Goal: Information Seeking & Learning: Learn about a topic

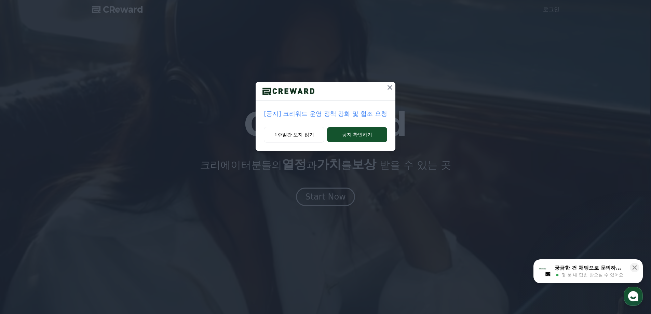
click at [349, 117] on p "[공지] 크리워드 운영 정책 강화 및 협조 요청" at bounding box center [325, 114] width 123 height 10
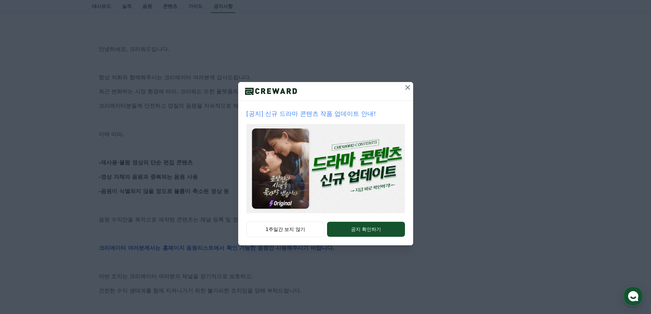
scroll to position [102, 0]
click at [291, 230] on button "1주일간 보지 않기" at bounding box center [285, 229] width 78 height 16
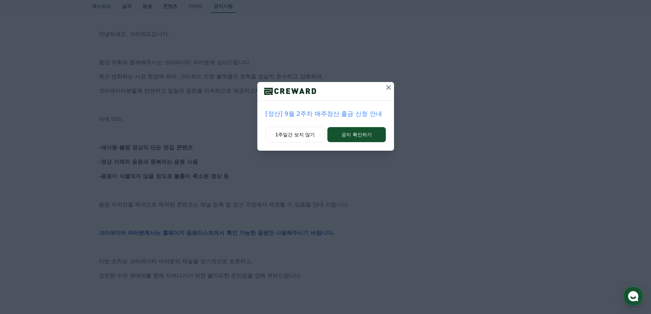
click at [388, 87] on icon at bounding box center [388, 87] width 5 height 5
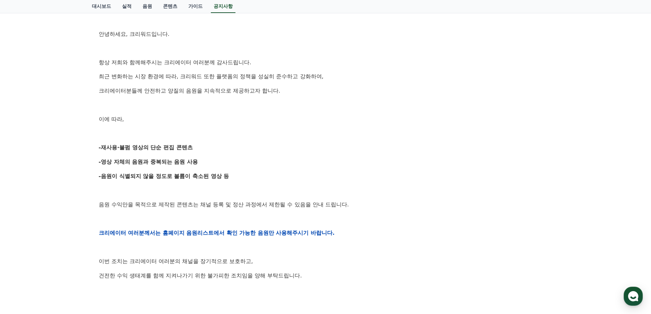
click at [127, 149] on strong "-재사용·불펌 영상의 단순 편집 콘텐츠" at bounding box center [146, 147] width 94 height 6
click at [127, 163] on strong "-영상 자체의 음원과 중복되는 음원 사용" at bounding box center [148, 161] width 99 height 6
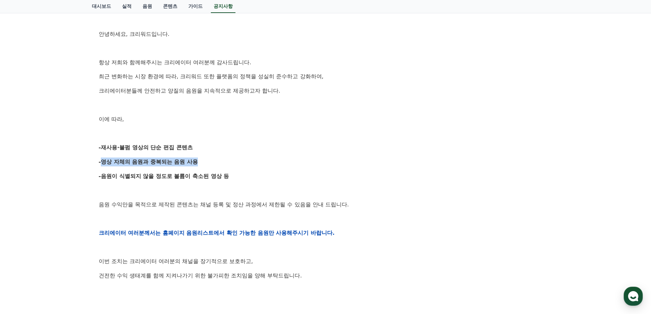
click at [127, 163] on strong "-영상 자체의 음원과 중복되는 음원 사용" at bounding box center [148, 161] width 99 height 6
click at [128, 175] on strong "-음원이 식별되지 않을 정도로 볼륨이 축소된 영상 등" at bounding box center [164, 176] width 130 height 6
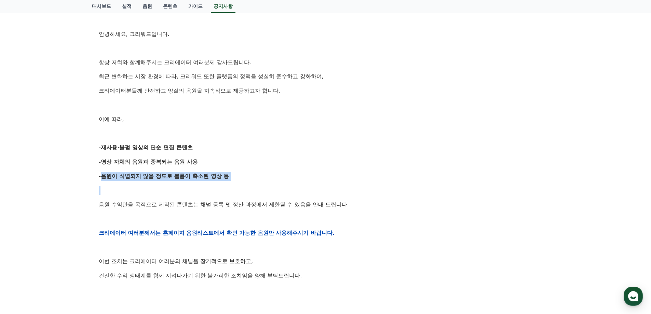
click at [128, 175] on strong "-음원이 식별되지 않을 정도로 볼륨이 축소된 영상 등" at bounding box center [164, 176] width 130 height 6
click at [132, 161] on strong "-영상 자체의 음원과 중복되는 음원 사용" at bounding box center [148, 161] width 99 height 6
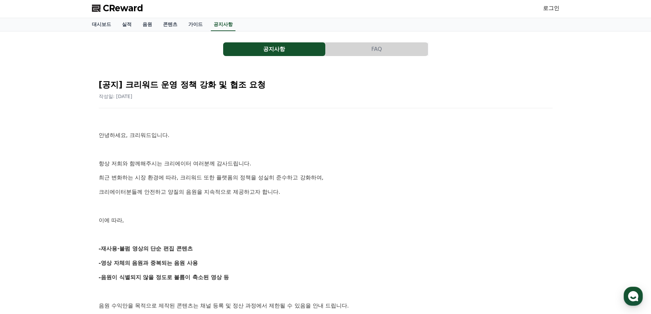
scroll to position [0, 0]
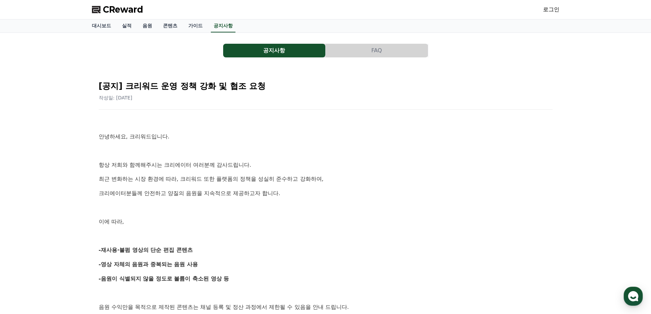
click at [146, 163] on p "항상 저희와 함께해주시는 크리에이터 여러분께 감사드립니다." at bounding box center [326, 165] width 454 height 9
click at [146, 177] on p "최근 변화하는 시장 환경에 따라, 크리워드 또한 플랫폼의 정책을 성실히 준수하고 강화하여," at bounding box center [326, 179] width 454 height 9
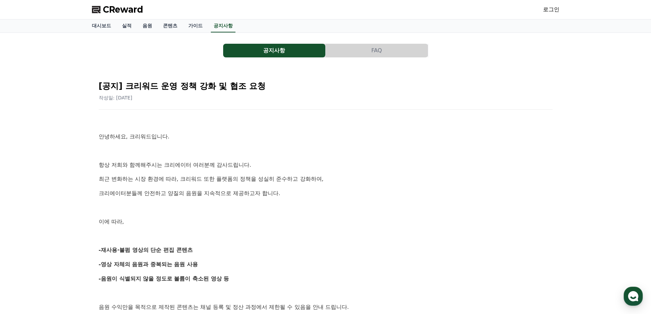
click at [146, 190] on p "크리에이터분들께 안전하고 양질의 음원을 지속적으로 제공하고자 합니다." at bounding box center [326, 193] width 454 height 9
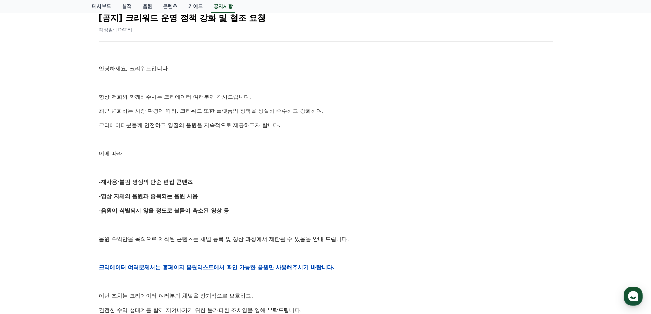
scroll to position [68, 0]
drag, startPoint x: 116, startPoint y: 183, endPoint x: 150, endPoint y: 201, distance: 38.2
click at [143, 183] on strong "-재사용·불펌 영상의 단순 편집 콘텐츠" at bounding box center [146, 181] width 94 height 6
click at [150, 203] on div "안녕하세요, 크리워드입니다. 항상 저희와 함께해주시는 크리에이터 여러분께 감사드립니다. 최근 변화하는 시장 환경에 따라, 크리워드 또한 플랫폼…" at bounding box center [326, 267] width 454 height 435
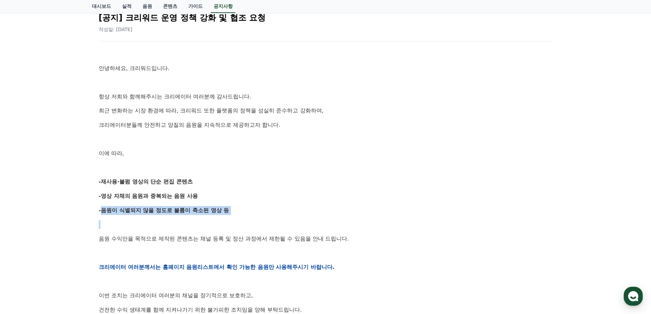
click at [150, 203] on div "안녕하세요, 크리워드입니다. 항상 저희와 함께해주시는 크리에이터 여러분께 감사드립니다. 최근 변화하는 시장 환경에 따라, 크리워드 또한 플랫폼…" at bounding box center [326, 267] width 454 height 435
click at [151, 211] on strong "-음원이 식별되지 않을 정도로 볼륨이 축소된 영상 등" at bounding box center [164, 210] width 130 height 6
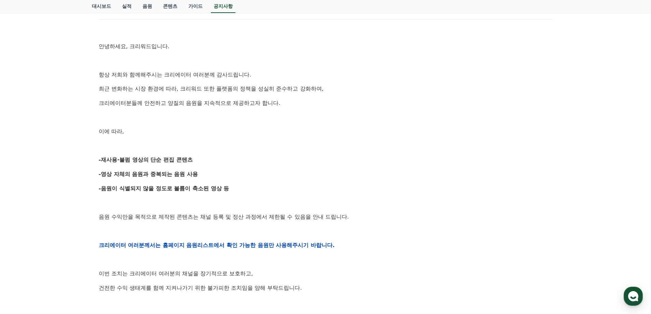
scroll to position [102, 0]
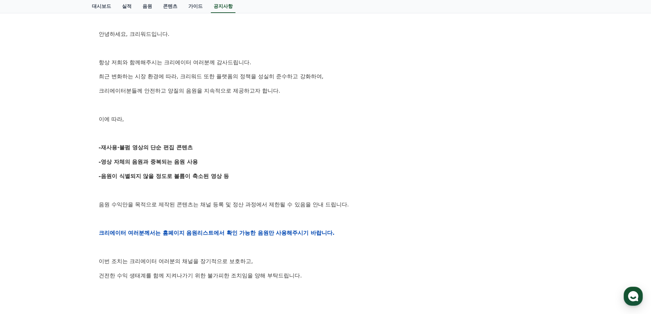
click at [149, 200] on p "음원 수익만을 목적으로 제작된 콘텐츠는 채널 등록 및 정산 과정에서 제한될 수 있음을 안내 드립니다." at bounding box center [326, 204] width 454 height 9
click at [149, 206] on p "음원 수익만을 목적으로 제작된 콘텐츠는 채널 등록 및 정산 과정에서 제한될 수 있음을 안내 드립니다." at bounding box center [326, 204] width 454 height 9
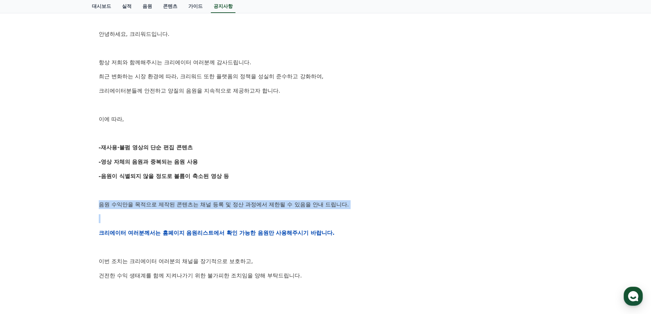
click at [149, 206] on p "음원 수익만을 목적으로 제작된 콘텐츠는 채널 등록 및 정산 과정에서 제한될 수 있음을 안내 드립니다." at bounding box center [326, 204] width 454 height 9
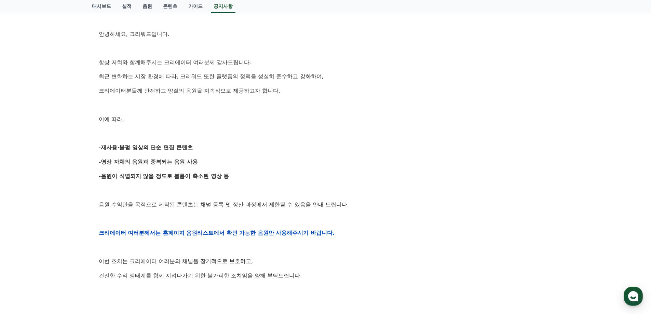
click at [159, 237] on div "안녕하세요, 크리워드입니다. 항상 저희와 함께해주시는 크리에이터 여러분께 감사드립니다. 최근 변화하는 시장 환경에 따라, 크리워드 또한 플랫폼…" at bounding box center [326, 232] width 454 height 435
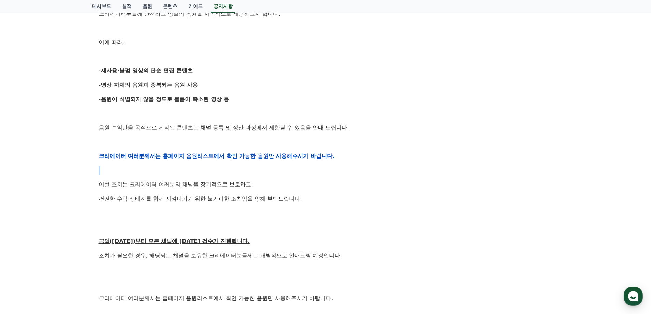
scroll to position [239, 0]
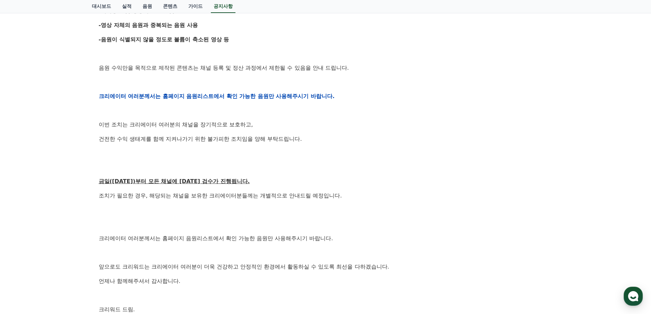
click at [166, 195] on p "조치가 필요한 경우, 해당되는 채널을 보유한 크리에이터분들께는 개별적으로 안내드릴 예정입니다." at bounding box center [326, 195] width 454 height 9
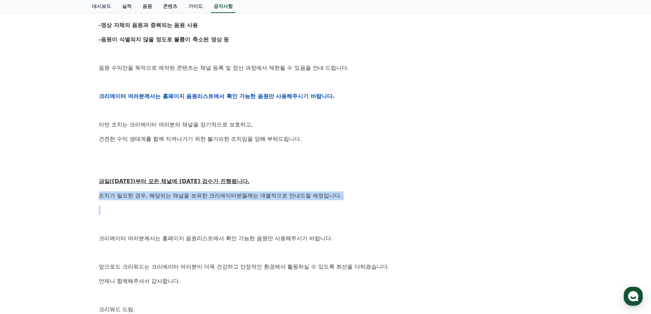
click at [166, 195] on p "조치가 필요한 경우, 해당되는 채널을 보유한 크리에이터분들께는 개별적으로 안내드릴 예정입니다." at bounding box center [326, 195] width 454 height 9
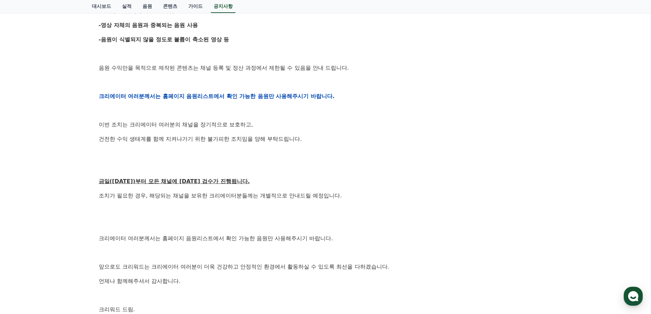
click at [178, 238] on p "크리에이터 여러분께서는 홈페이지 음원리스트에서 확인 가능한 음원만 사용해주시기 바랍니다." at bounding box center [326, 238] width 454 height 9
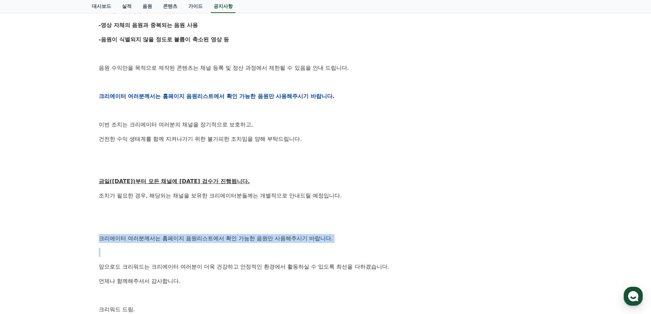
click at [178, 238] on p "크리에이터 여러분께서는 홈페이지 음원리스트에서 확인 가능한 음원만 사용해주시기 바랍니다." at bounding box center [326, 238] width 454 height 9
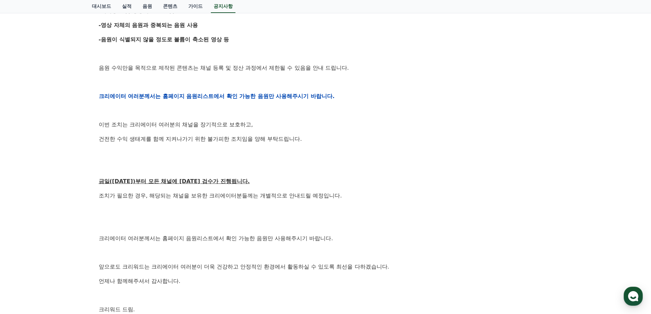
click at [178, 259] on div "안녕하세요, 크리워드입니다. 항상 저희와 함께해주시는 크리에이터 여러분께 감사드립니다. 최근 변화하는 시장 환경에 따라, 크리워드 또한 플랫폼…" at bounding box center [326, 96] width 454 height 435
click at [179, 267] on p "앞으로도 크리워드는 크리에이터 여러분이 더욱 건강하고 안정적인 환경에서 활동하실 수 있도록 최선을 다하겠습니다." at bounding box center [326, 266] width 454 height 9
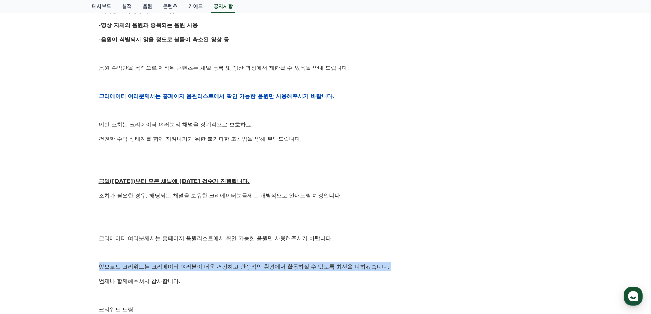
click at [179, 267] on p "앞으로도 크리워드는 크리에이터 여러분이 더욱 건강하고 안정적인 환경에서 활동하실 수 있도록 최선을 다하겠습니다." at bounding box center [326, 266] width 454 height 9
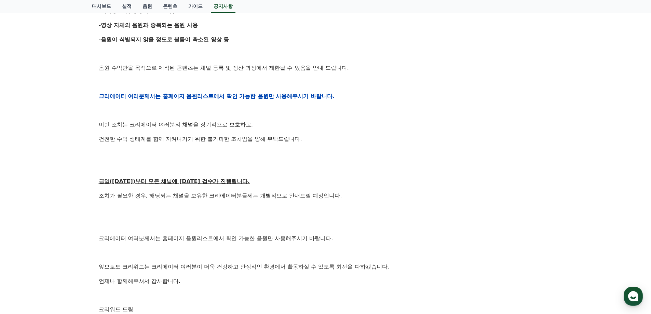
click at [181, 281] on p "언제나 함께해주셔서 감사합니다." at bounding box center [326, 281] width 454 height 9
drag, startPoint x: 198, startPoint y: 265, endPoint x: 200, endPoint y: 227, distance: 37.6
click at [198, 263] on p "앞으로도 크리워드는 크리에이터 여러분이 더욱 건강하고 안정적인 환경에서 활동하실 수 있도록 최선을 다하겠습니다." at bounding box center [326, 266] width 454 height 9
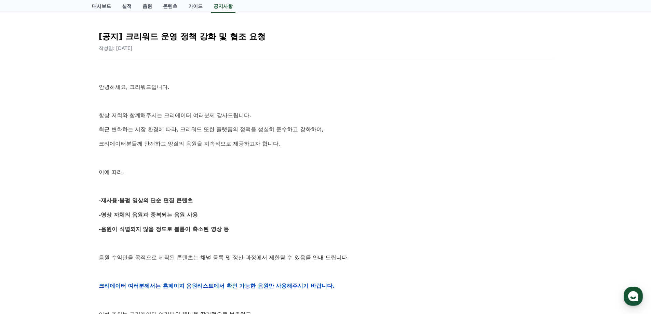
scroll to position [0, 0]
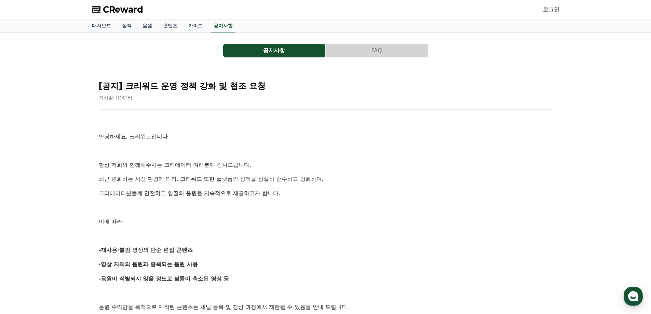
click at [338, 50] on button "FAQ" at bounding box center [376, 51] width 102 height 14
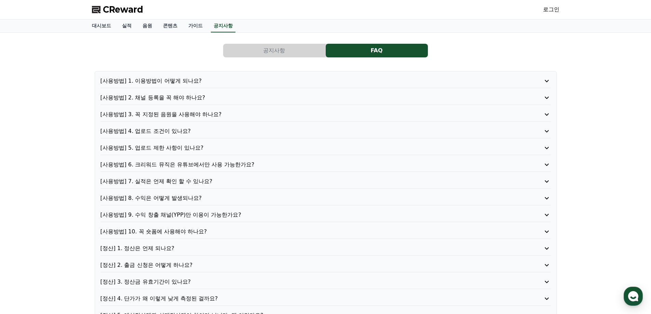
click at [172, 84] on p "[사용방법] 1. 이용방법이 어떻게 되나요?" at bounding box center [307, 81] width 414 height 8
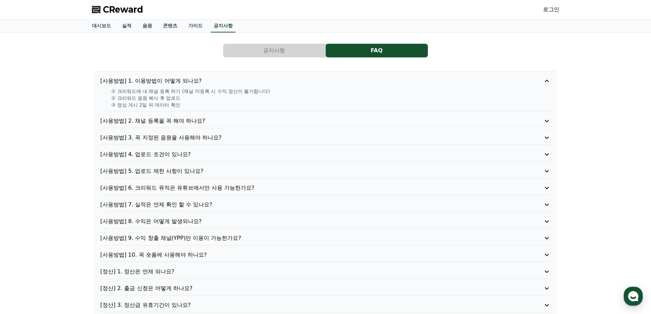
click at [171, 121] on p "[사용방법] 2. 채널 등록을 꼭 해야 하나요?" at bounding box center [307, 121] width 414 height 8
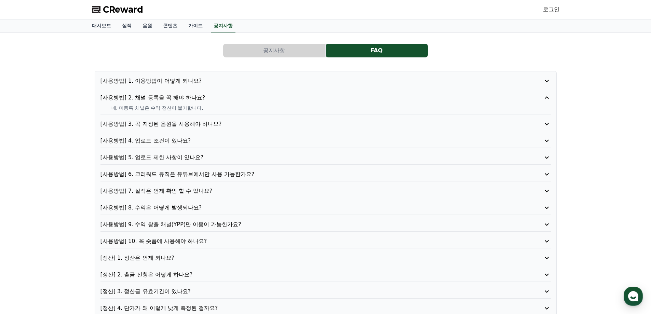
click at [171, 121] on p "[사용방법] 3. 꼭 지정된 음원을 사용해야 하나요?" at bounding box center [307, 124] width 414 height 8
click at [171, 143] on p "[사용방법] 4. 업로드 조건이 있나요?" at bounding box center [307, 141] width 414 height 8
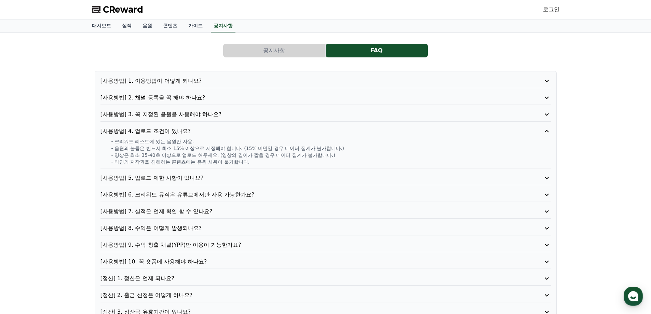
click at [163, 143] on p "- 크리워드 리스트에 있는 음원만 사용." at bounding box center [330, 141] width 439 height 7
click at [162, 143] on p "- 크리워드 리스트에 있는 음원만 사용." at bounding box center [330, 141] width 439 height 7
click at [164, 162] on p "- 타인의 저작권을 침해하는 콘텐츠에는 음원 사용이 불가합니다." at bounding box center [330, 161] width 439 height 7
click at [166, 180] on p "[사용방법] 5. 업로드 제한 사항이 있나요?" at bounding box center [307, 178] width 414 height 8
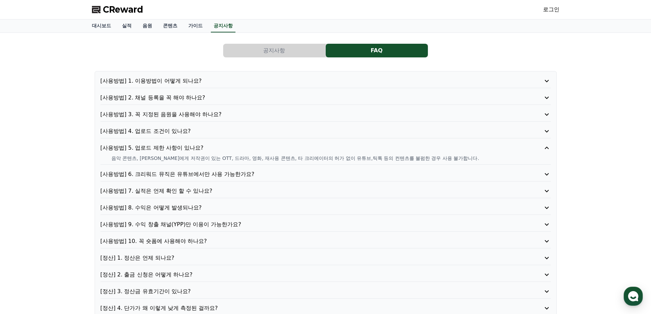
click at [173, 173] on p "[사용방법] 6. 크리워드 뮤직은 유튜브에서만 사용 가능한가요?" at bounding box center [307, 174] width 414 height 8
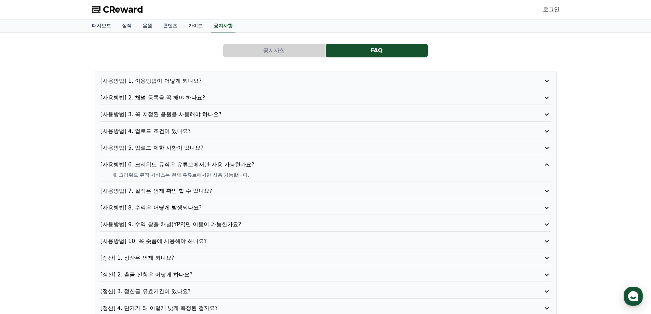
click at [173, 190] on p "[사용방법] 7. 실적은 언제 확인 할 수 있나요?" at bounding box center [307, 191] width 414 height 8
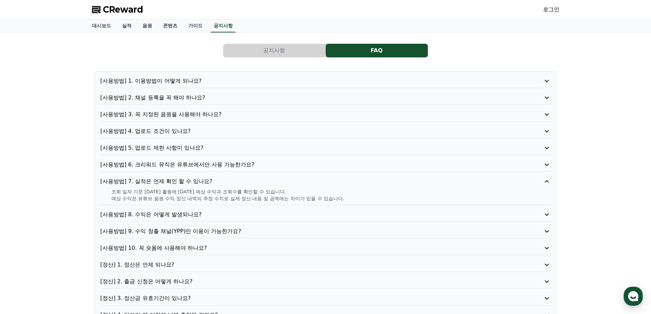
click at [174, 214] on p "[사용방법] 8. 수익은 어떻게 발생되나요?" at bounding box center [307, 214] width 414 height 8
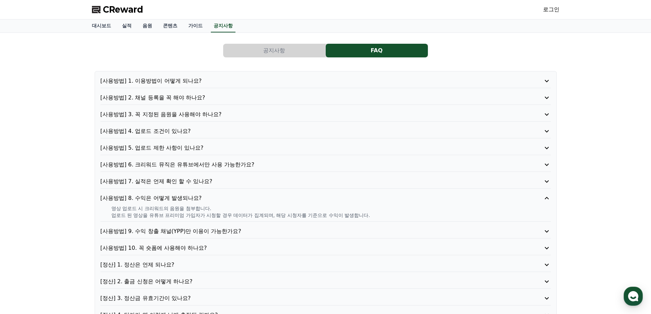
click at [177, 225] on div "[사용방법] 1. 이용방법이 어떻게 되나요? [사용방법] 2. 채널 등록을 꼭 해야 하나요? [사용방법] 3. 꼭 지정된 음원을 사용해야 하나…" at bounding box center [326, 206] width 462 height 270
click at [177, 230] on p "[사용방법] 9. 수익 창출 채널(YPP)만 이용이 가능한가요?" at bounding box center [307, 231] width 414 height 8
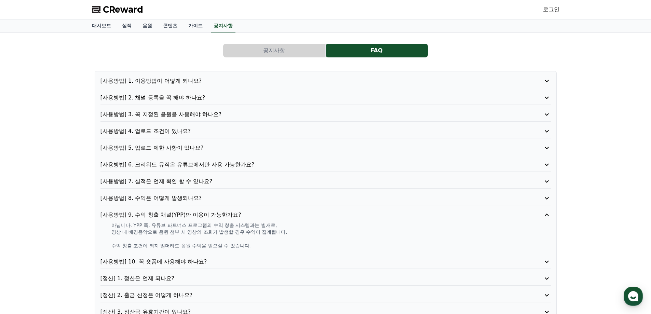
click at [171, 228] on p "아닙니다. YPP 즉, 유튜브 파트너스 프로그램의 수익 창출 시스템과는 별개로," at bounding box center [330, 225] width 439 height 7
click at [171, 262] on p "[사용방법] 10. 꼭 숏폼에 사용해야 하나요?" at bounding box center [307, 262] width 414 height 8
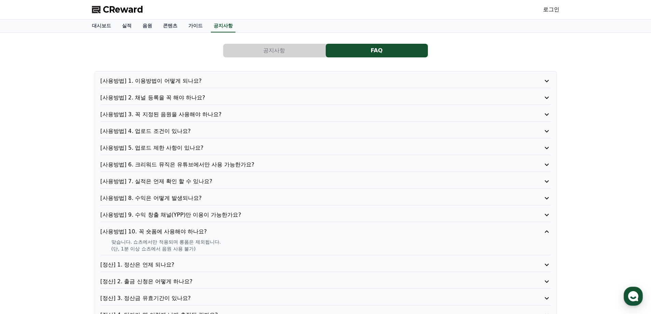
click at [159, 265] on p "[정산] 1. 정산은 언제 되나요?" at bounding box center [307, 265] width 414 height 8
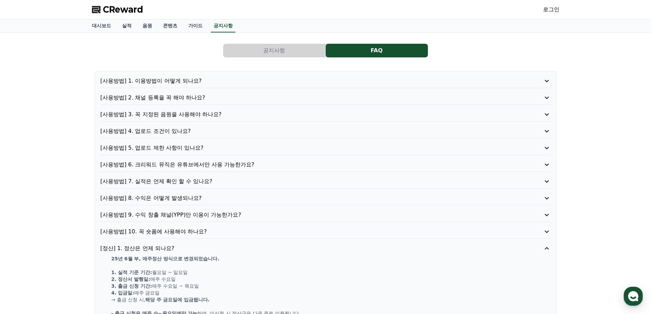
click at [114, 7] on span "CReward" at bounding box center [123, 9] width 40 height 11
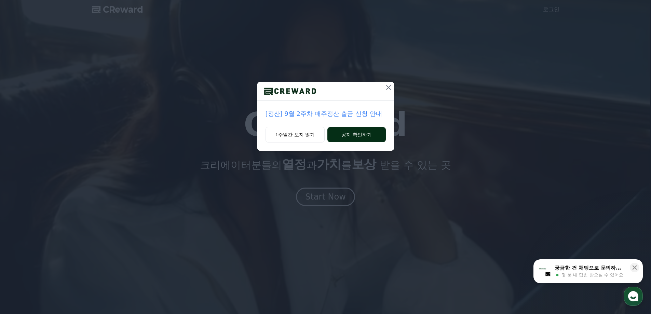
click at [346, 131] on button "공지 확인하기" at bounding box center [356, 134] width 58 height 15
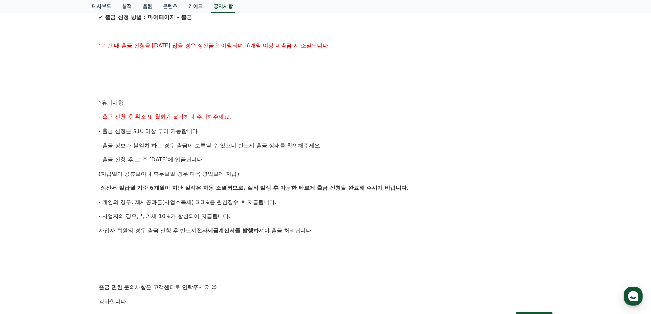
scroll to position [205, 0]
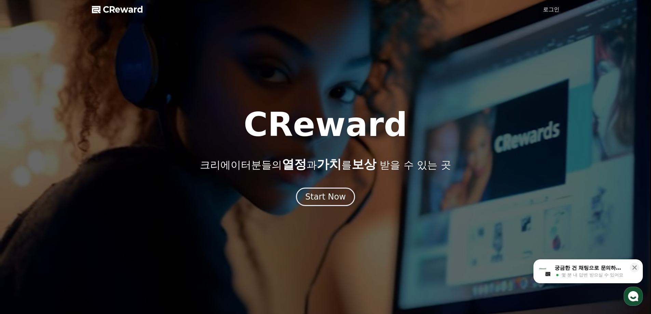
click at [131, 13] on span "CReward" at bounding box center [123, 9] width 40 height 11
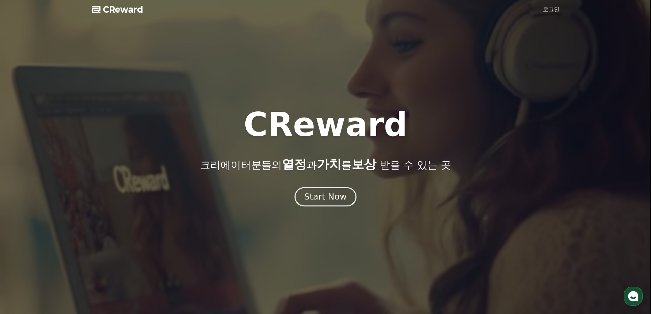
click at [317, 198] on div "Start Now" at bounding box center [325, 197] width 42 height 12
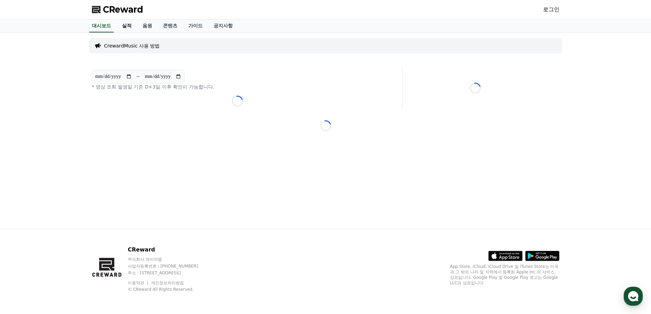
click at [126, 26] on link "실적" at bounding box center [126, 25] width 20 height 13
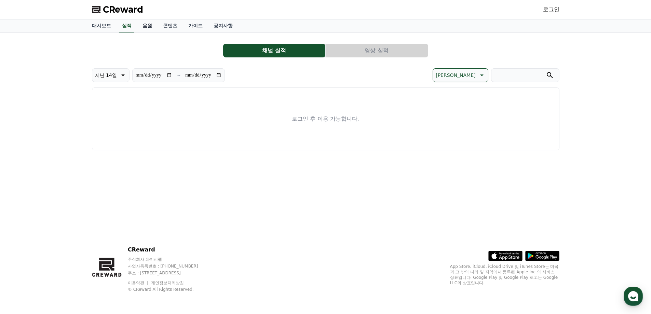
click at [152, 27] on link "음원" at bounding box center [147, 25] width 20 height 13
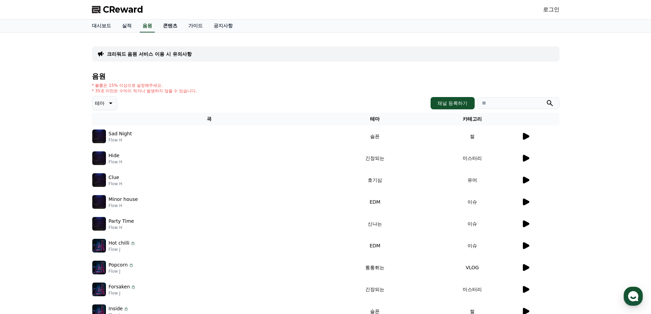
click at [171, 28] on link "콘텐츠" at bounding box center [169, 25] width 25 height 13
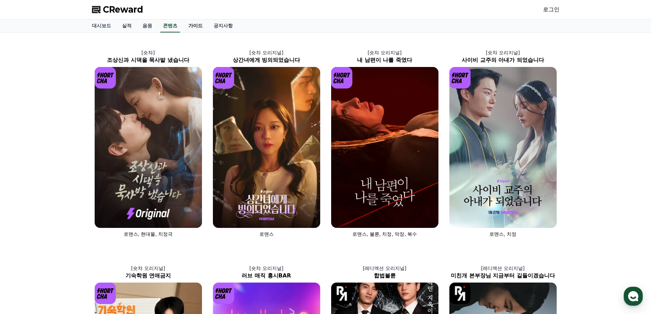
click at [195, 28] on link "가이드" at bounding box center [195, 25] width 25 height 13
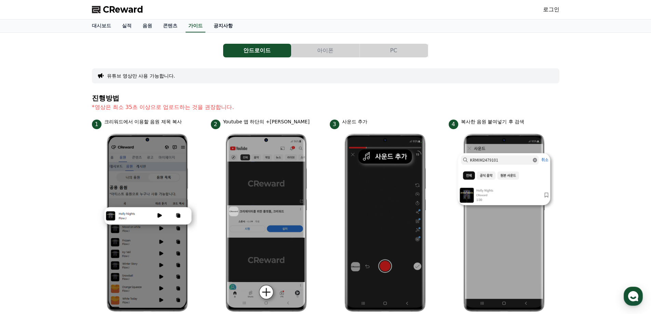
click at [223, 23] on link "공지사항" at bounding box center [223, 25] width 30 height 13
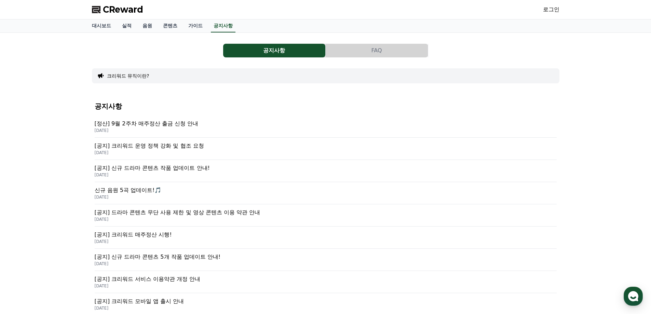
click at [168, 125] on p "[정산] 9월 2주차 매주정산 출금 신청 안내" at bounding box center [326, 124] width 462 height 8
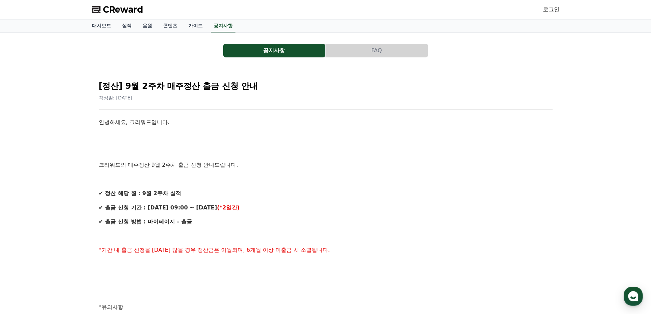
click at [114, 13] on span "CReward" at bounding box center [123, 9] width 40 height 11
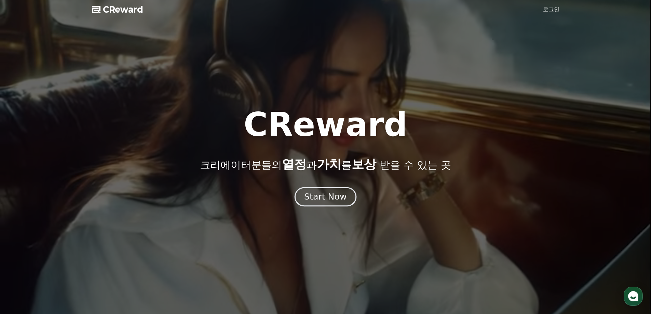
click at [332, 192] on div "Start Now" at bounding box center [325, 197] width 42 height 12
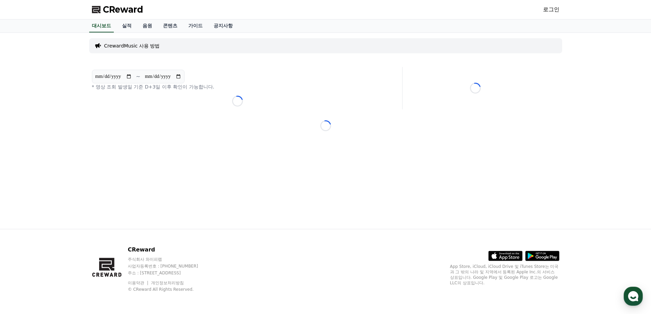
click at [137, 8] on span "CReward" at bounding box center [123, 9] width 40 height 11
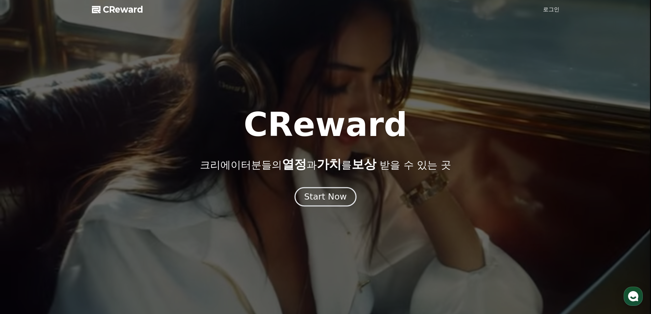
click at [347, 199] on button "Start Now" at bounding box center [325, 196] width 62 height 19
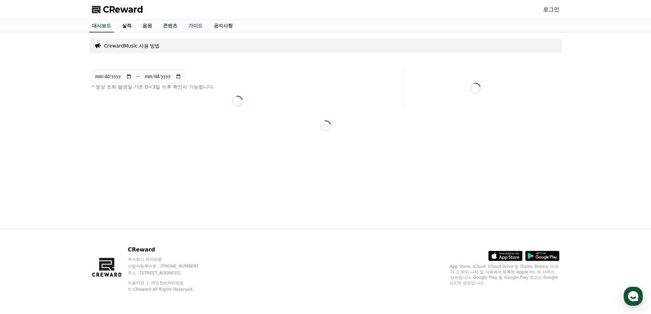
click at [124, 22] on link "실적" at bounding box center [126, 25] width 20 height 13
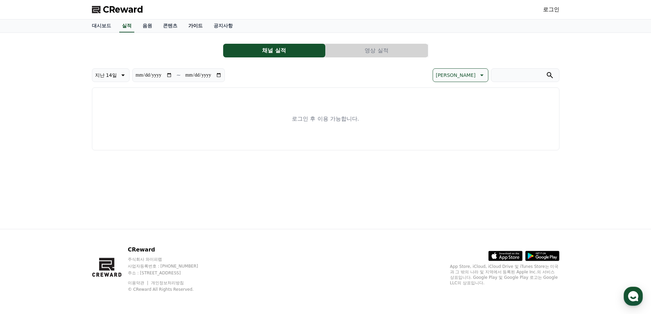
click at [195, 22] on link "가이드" at bounding box center [195, 25] width 25 height 13
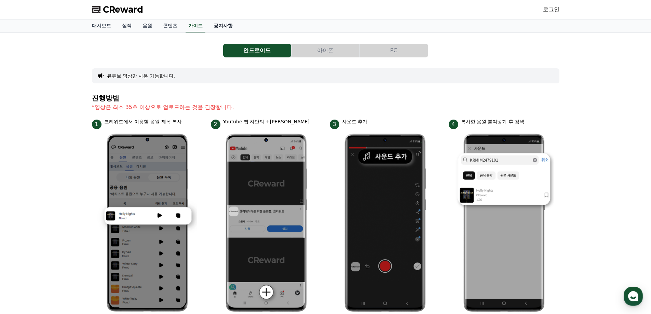
click at [222, 27] on link "공지사항" at bounding box center [223, 25] width 30 height 13
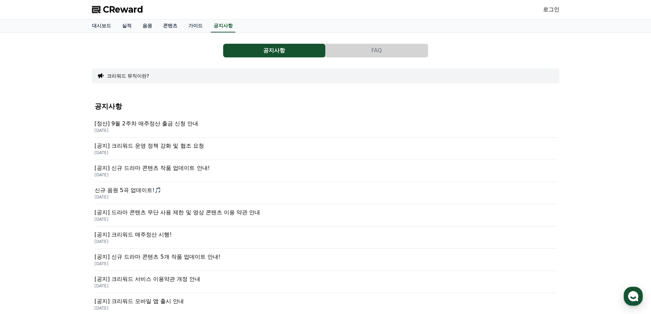
click at [152, 233] on p "[공지] 크리워드 매주정산 시행!" at bounding box center [326, 235] width 462 height 8
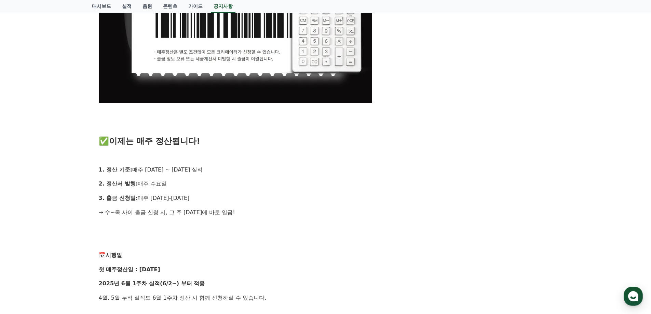
scroll to position [478, 0]
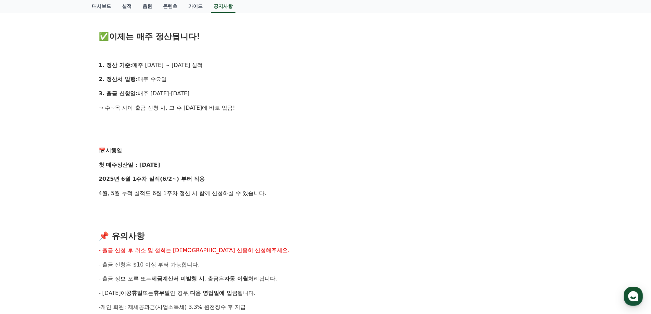
click at [142, 190] on p "4월, 5월 누적 실적도 6월 1주차 정산 시 함께 신청하실 수 있습니다." at bounding box center [326, 193] width 454 height 9
click at [259, 249] on p "- 출금 신청 후 취소 및 철회는 불가하오니 신중히 신청해주세요." at bounding box center [326, 250] width 454 height 9
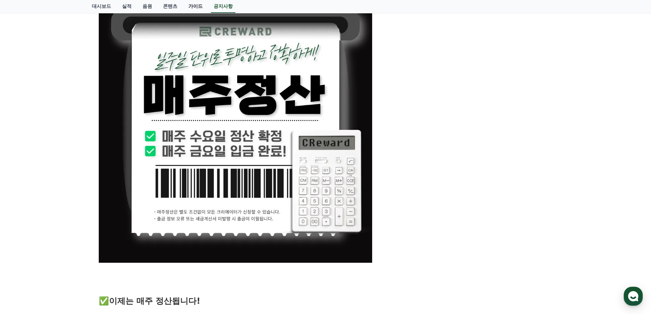
scroll to position [205, 0]
